Goal: Find specific page/section: Find specific page/section

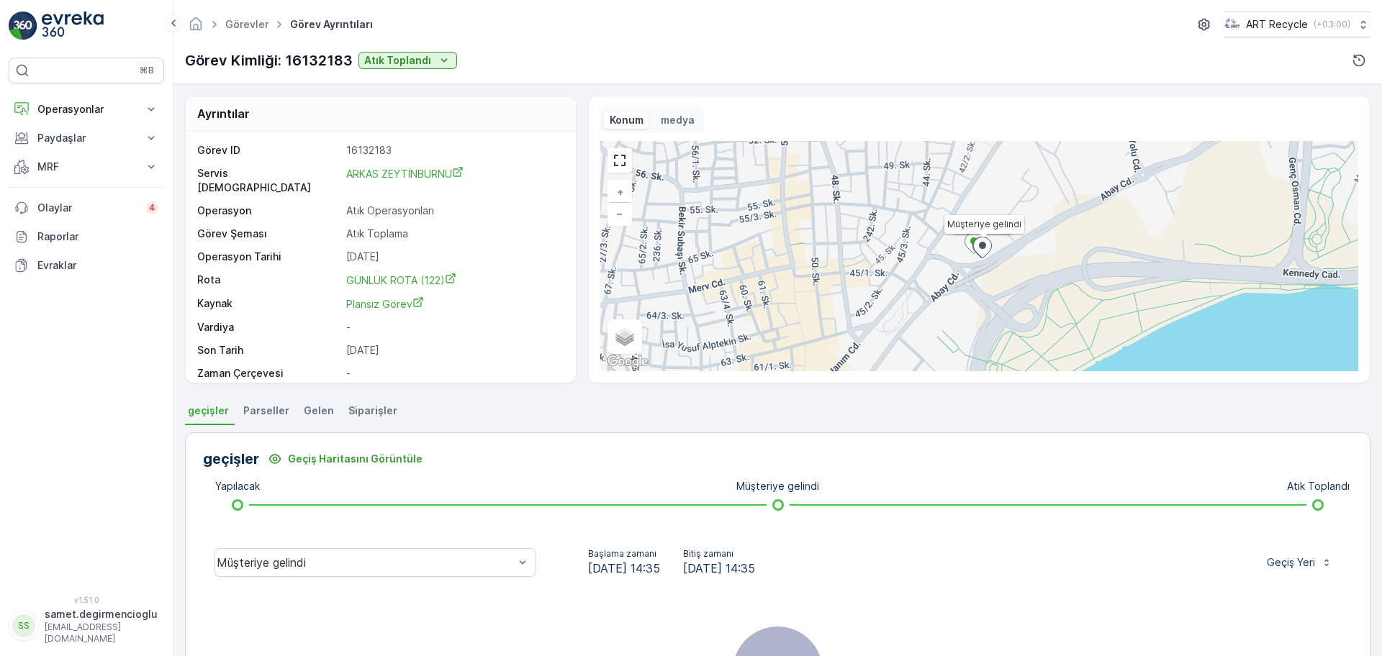
click at [88, 101] on button "Operasyonlar" at bounding box center [86, 109] width 155 height 29
click at [44, 151] on p "Planlama" at bounding box center [58, 154] width 42 height 14
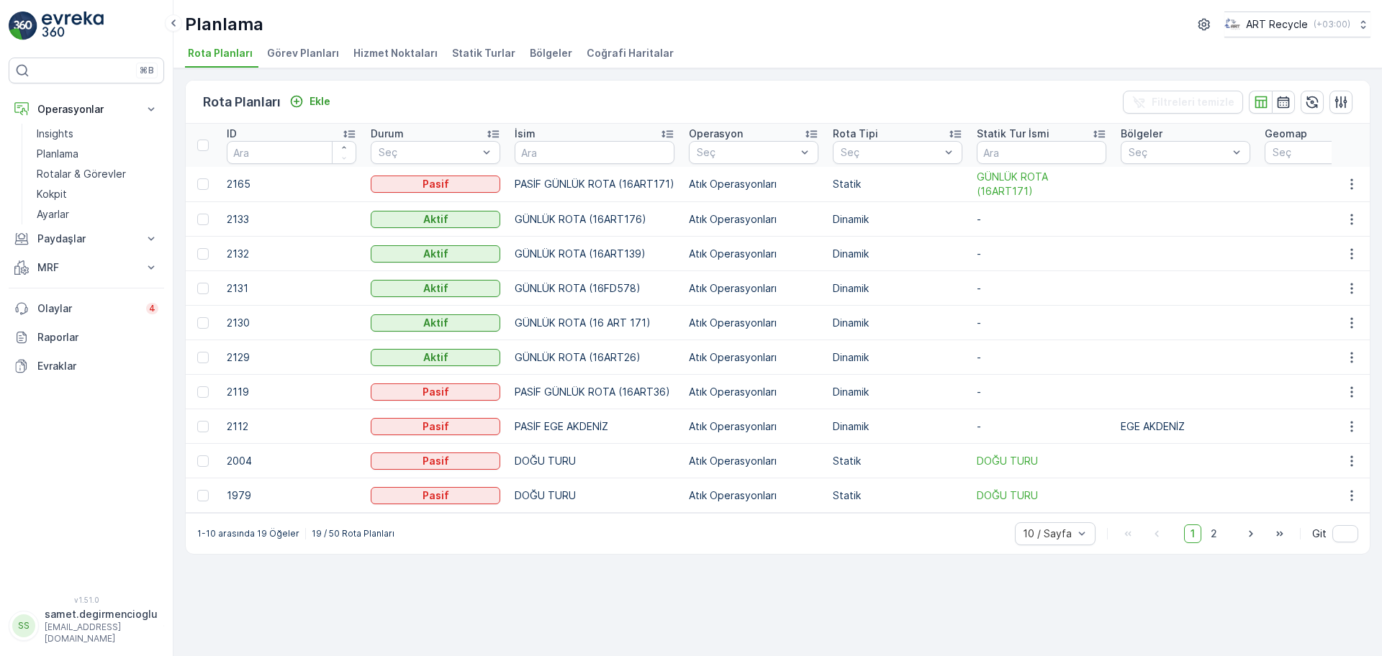
click at [307, 53] on span "Görev Planları" at bounding box center [303, 53] width 72 height 14
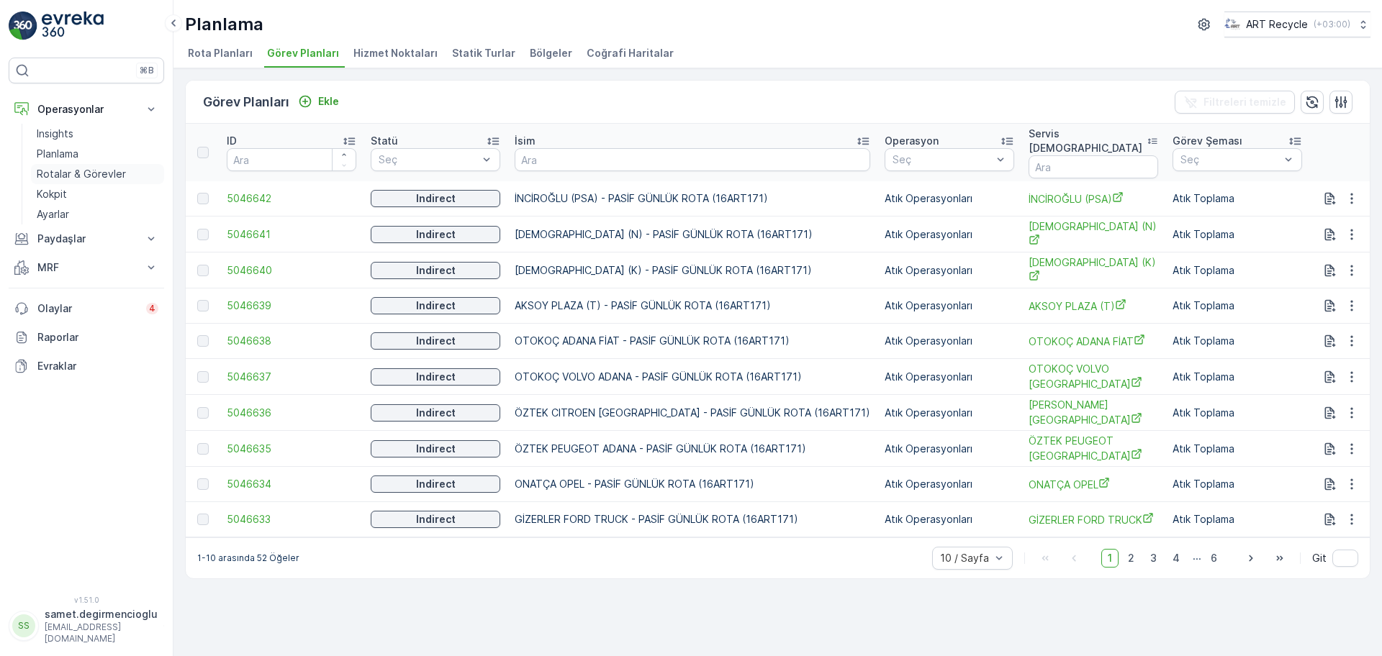
click at [90, 164] on link "Rotalar & Görevler" at bounding box center [97, 174] width 133 height 20
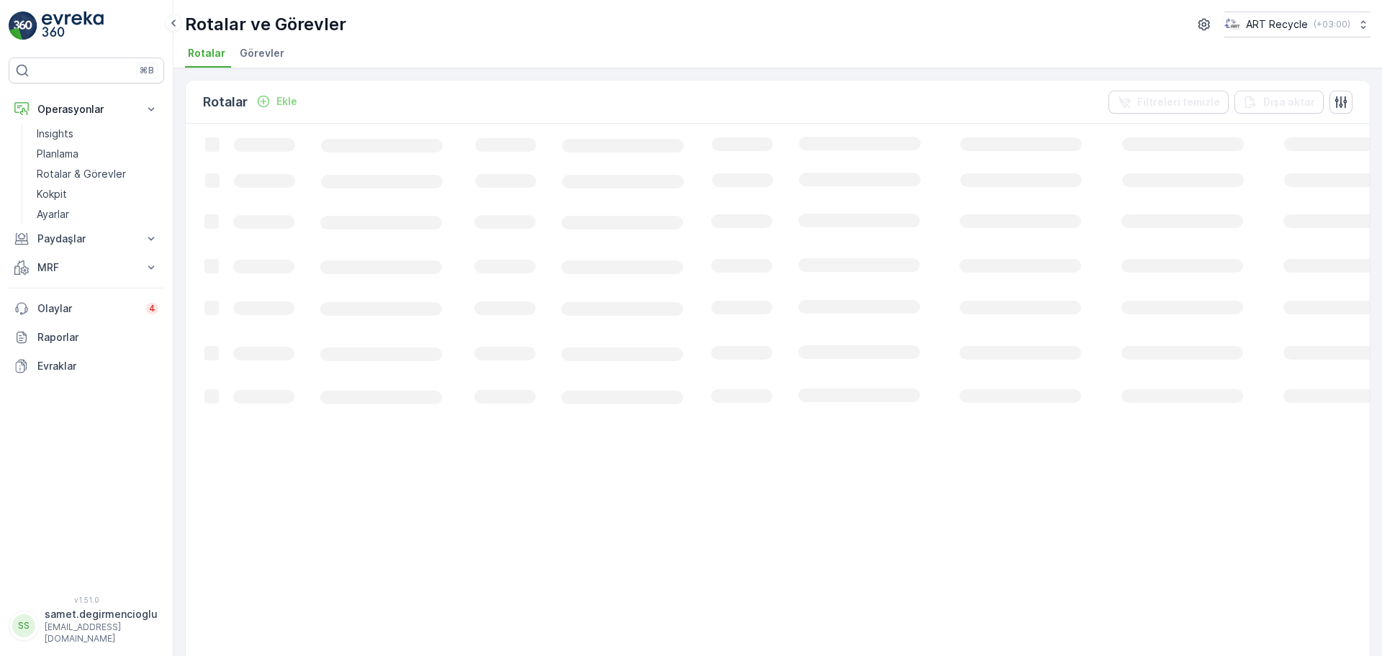
click at [264, 51] on span "Görevler" at bounding box center [262, 53] width 45 height 14
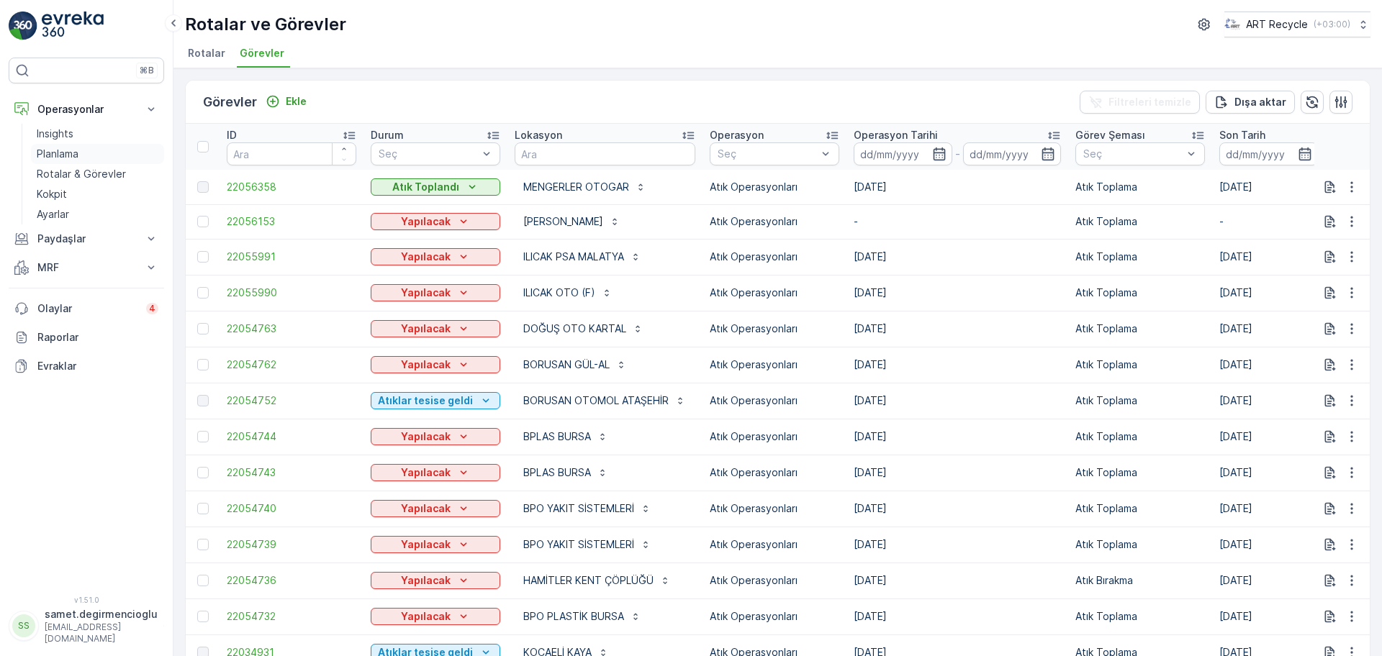
click at [71, 153] on p "Planlama" at bounding box center [58, 154] width 42 height 14
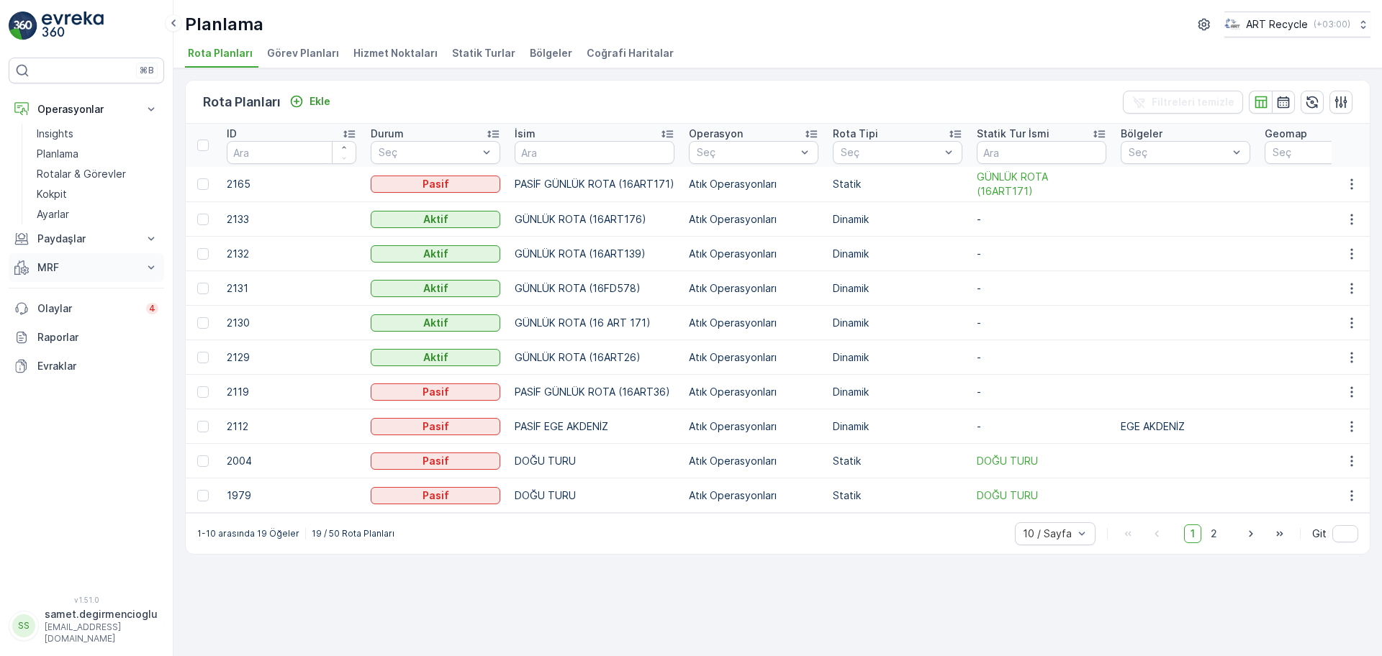
click at [65, 266] on p "MRF" at bounding box center [86, 268] width 98 height 14
click at [71, 296] on p "Gelen & Giden" at bounding box center [72, 292] width 70 height 14
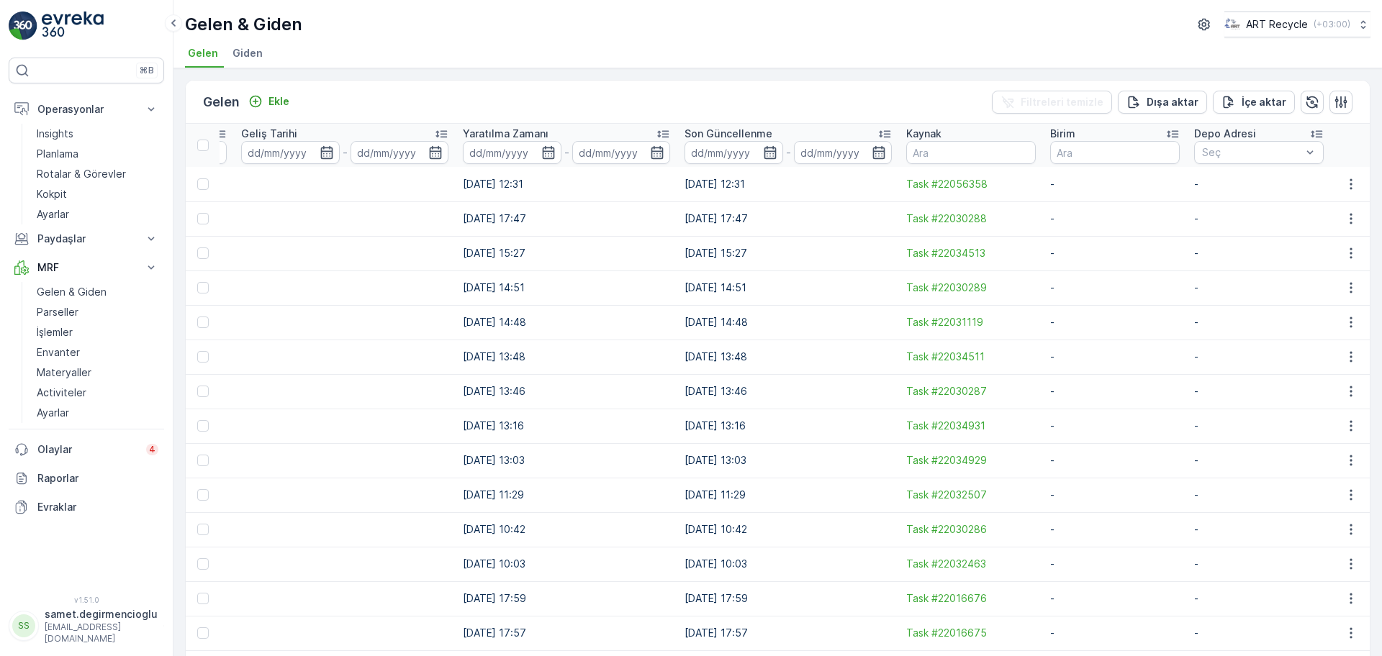
drag, startPoint x: 874, startPoint y: 228, endPoint x: 1085, endPoint y: 212, distance: 211.5
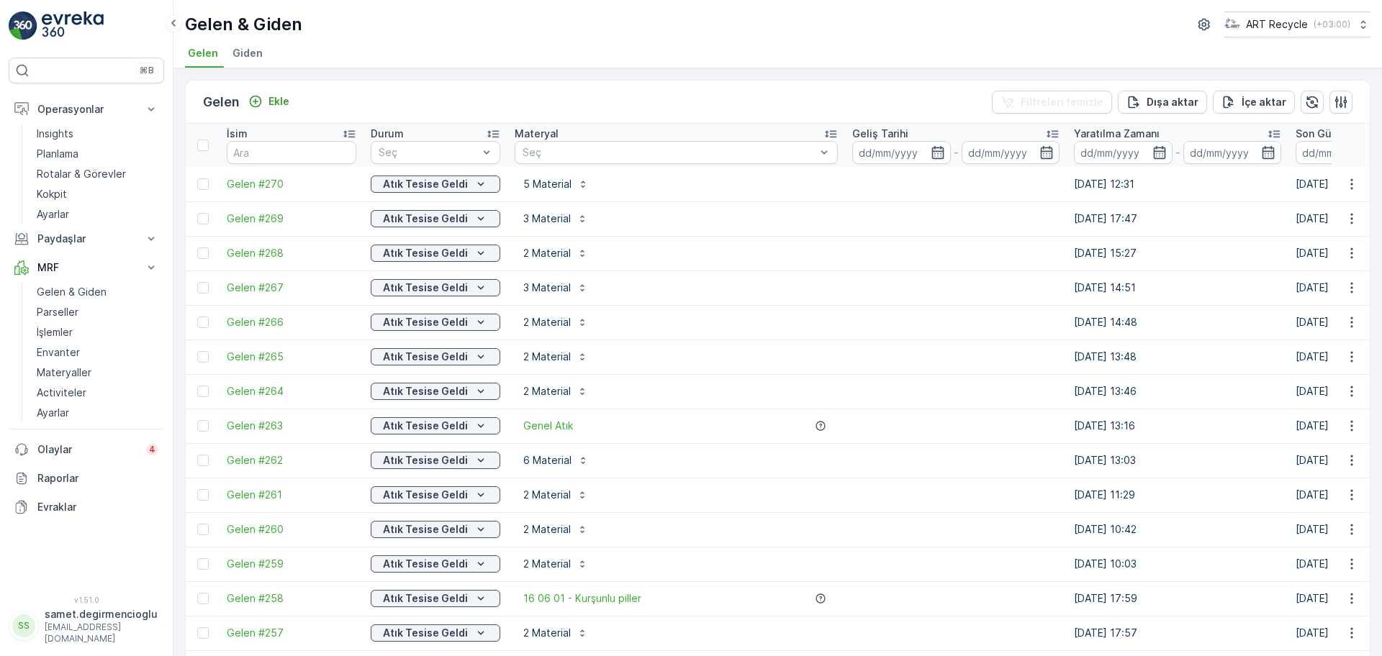
drag, startPoint x: 1070, startPoint y: 220, endPoint x: 664, endPoint y: 232, distance: 405.4
